Goal: Task Accomplishment & Management: Manage account settings

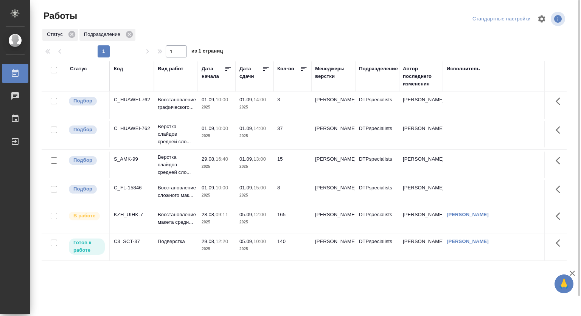
click at [239, 225] on td "05.09, 12:00 2025" at bounding box center [255, 220] width 38 height 26
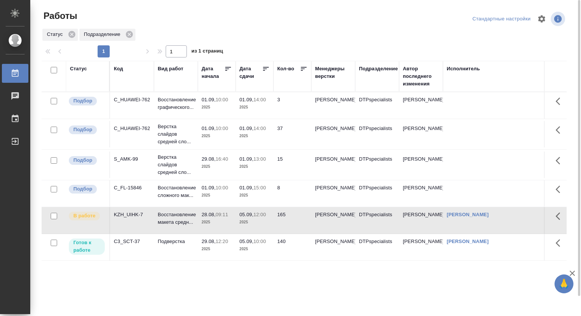
click at [244, 253] on p "2025" at bounding box center [254, 249] width 30 height 8
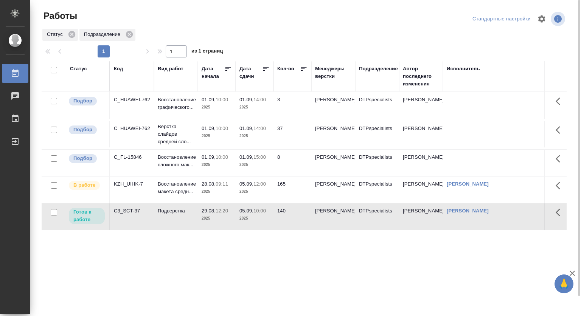
click at [209, 214] on p "29.08," at bounding box center [209, 211] width 14 height 6
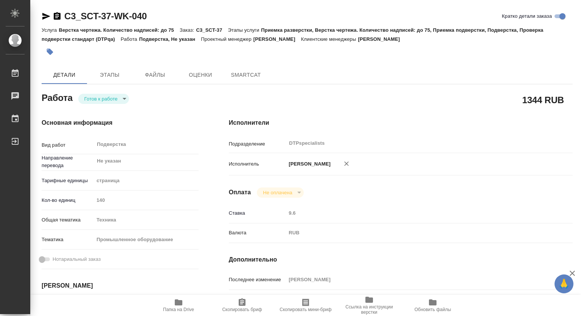
click at [105, 92] on div "Работа Готов к работе readyForWork" at bounding box center [120, 97] width 157 height 14
click at [105, 98] on body "🙏 .cls-1 fill:#fff; AWATERA Kovtun Svetlana Работы Чаты График Выйти C3_SCT-37-…" at bounding box center [290, 158] width 581 height 316
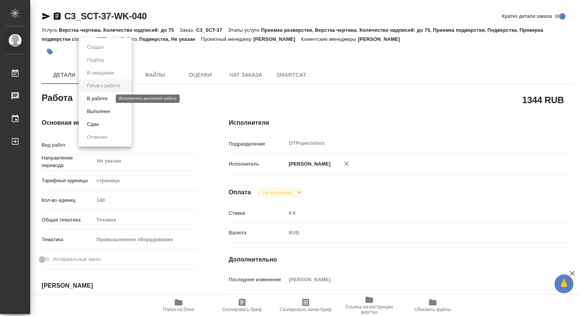
click at [98, 98] on button "В работе" at bounding box center [97, 99] width 25 height 8
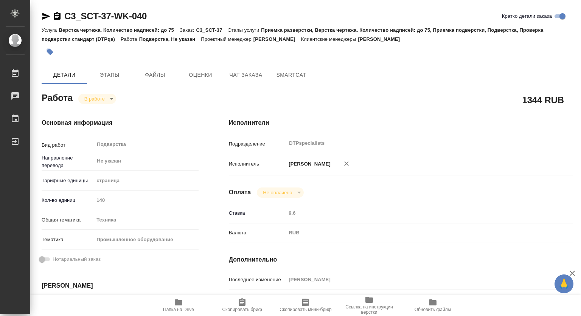
type textarea "x"
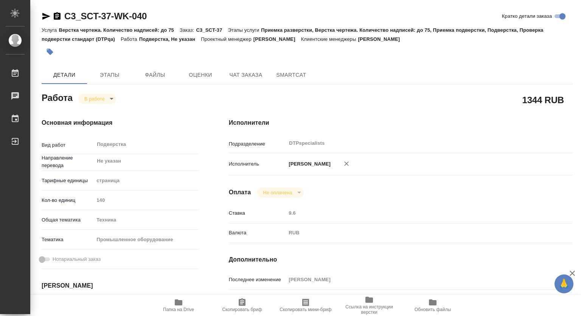
type textarea "x"
